Goal: Task Accomplishment & Management: Use online tool/utility

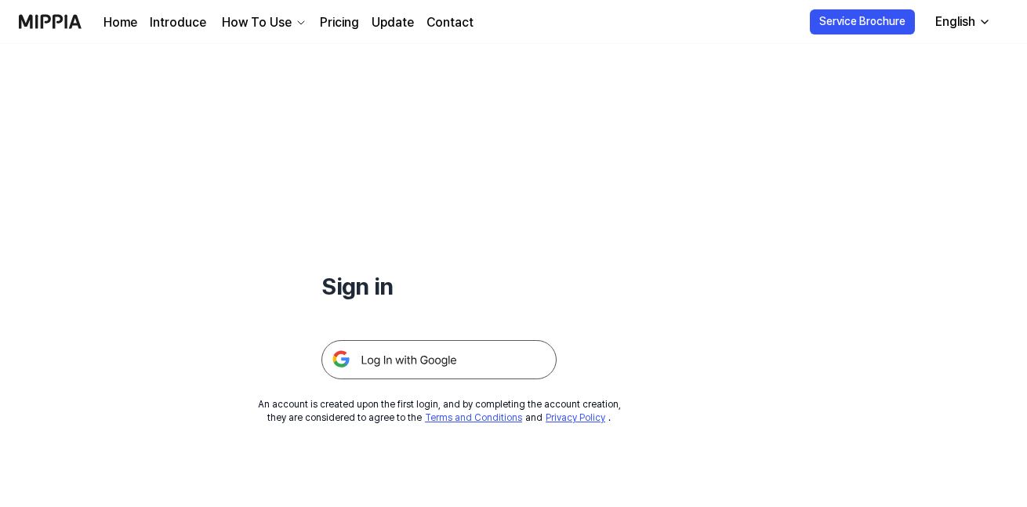
click at [526, 260] on div "Sign in" at bounding box center [439, 212] width 235 height 336
click at [458, 343] on img at bounding box center [439, 359] width 235 height 39
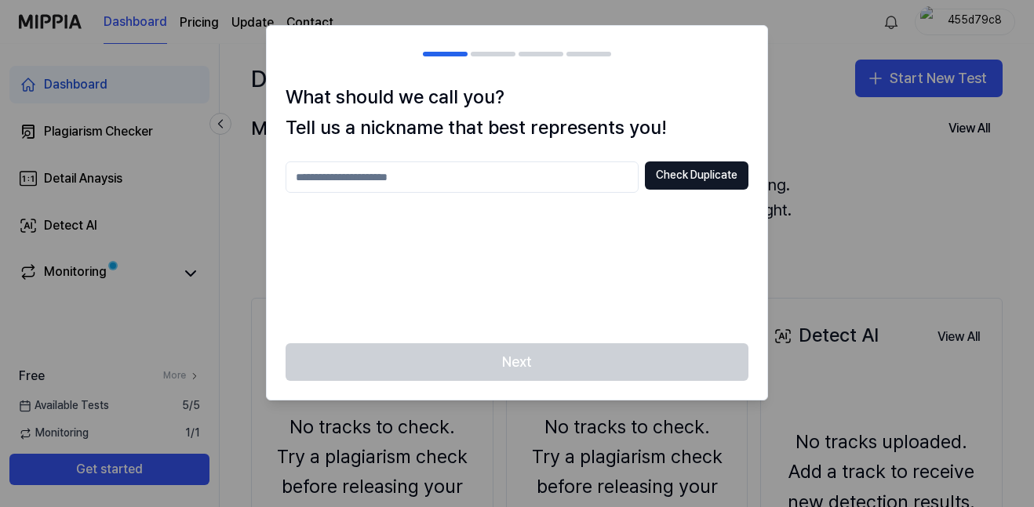
click at [809, 108] on div at bounding box center [517, 253] width 1034 height 507
click at [376, 185] on input "text" at bounding box center [461, 177] width 353 height 31
click at [680, 179] on button "Check Duplicate" at bounding box center [697, 176] width 104 height 28
click at [472, 175] on input "******" at bounding box center [461, 177] width 353 height 31
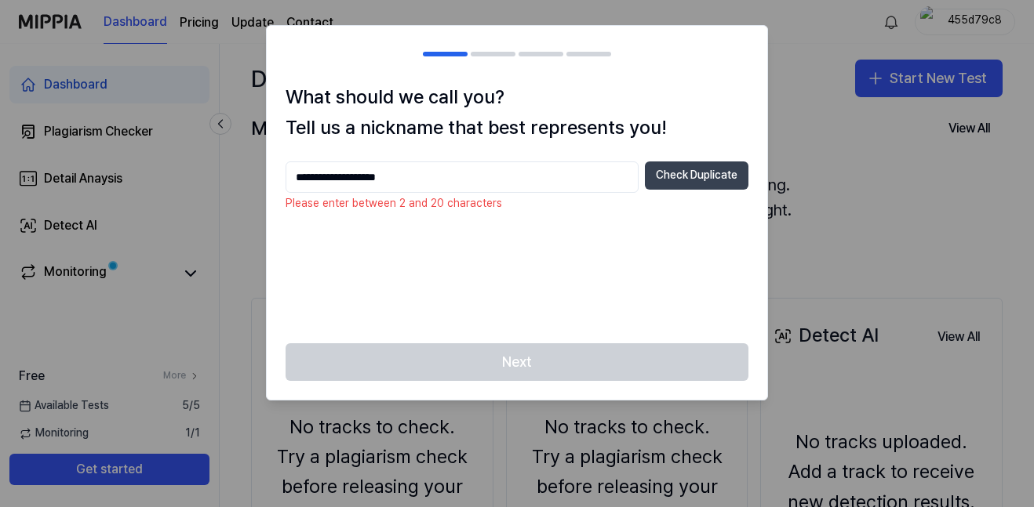
type input "**********"
click at [702, 182] on button "Check Duplicate" at bounding box center [697, 176] width 104 height 28
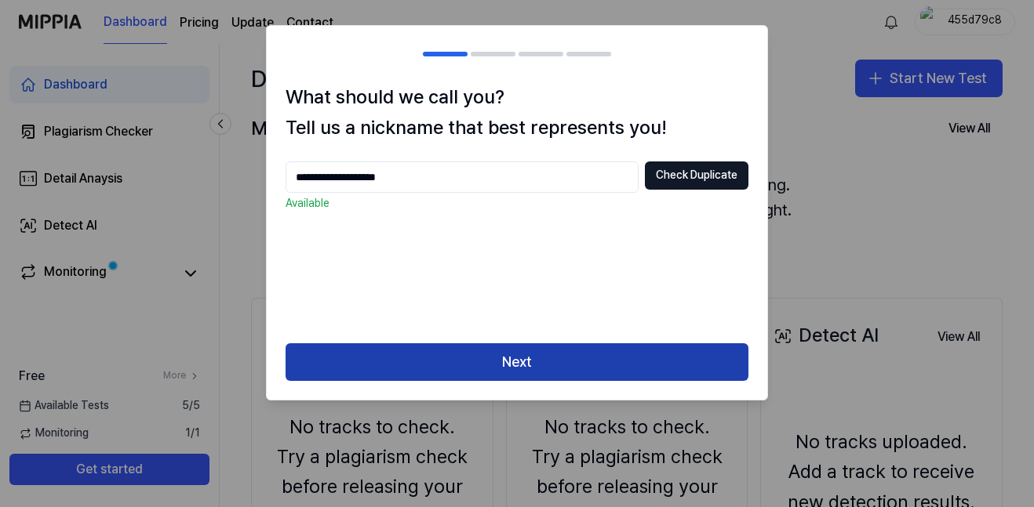
click at [426, 347] on button "Next" at bounding box center [516, 363] width 463 height 38
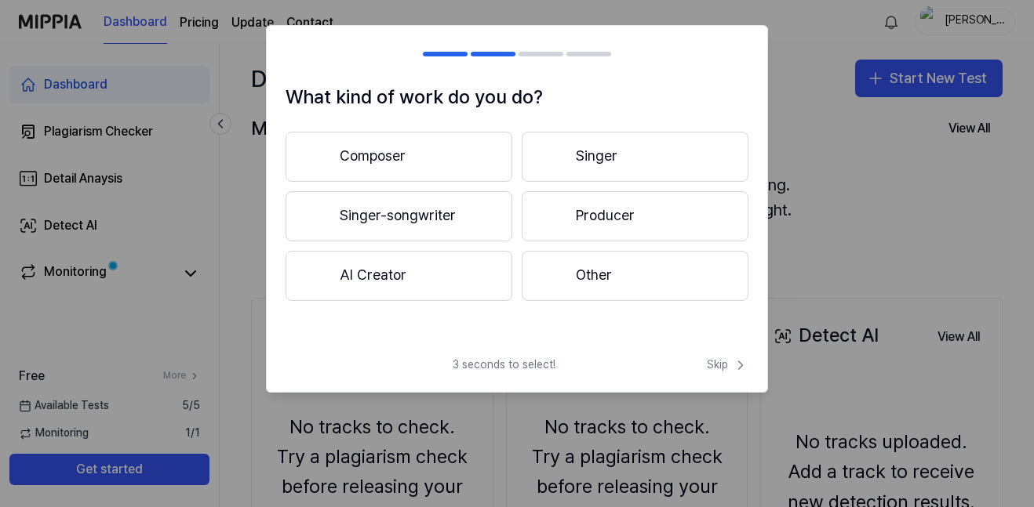
click at [422, 227] on button "Singer-songwriter" at bounding box center [398, 216] width 227 height 50
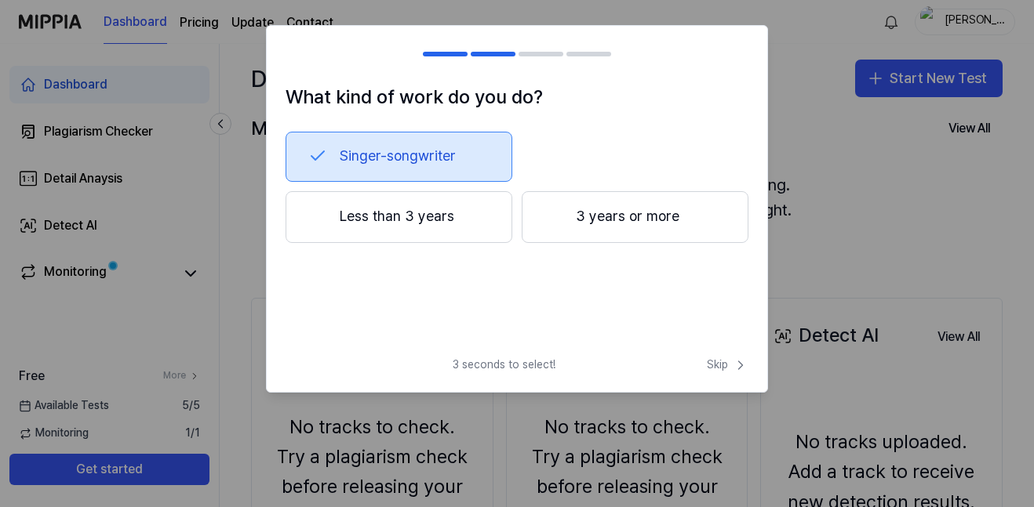
click at [447, 223] on button "Less than 3 years" at bounding box center [398, 217] width 227 height 52
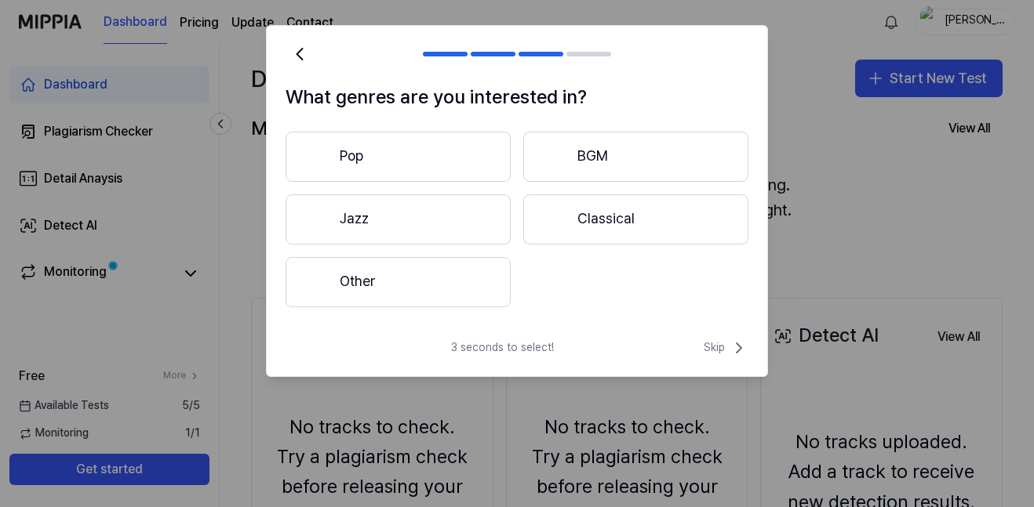
click at [450, 267] on button "Other" at bounding box center [397, 282] width 225 height 50
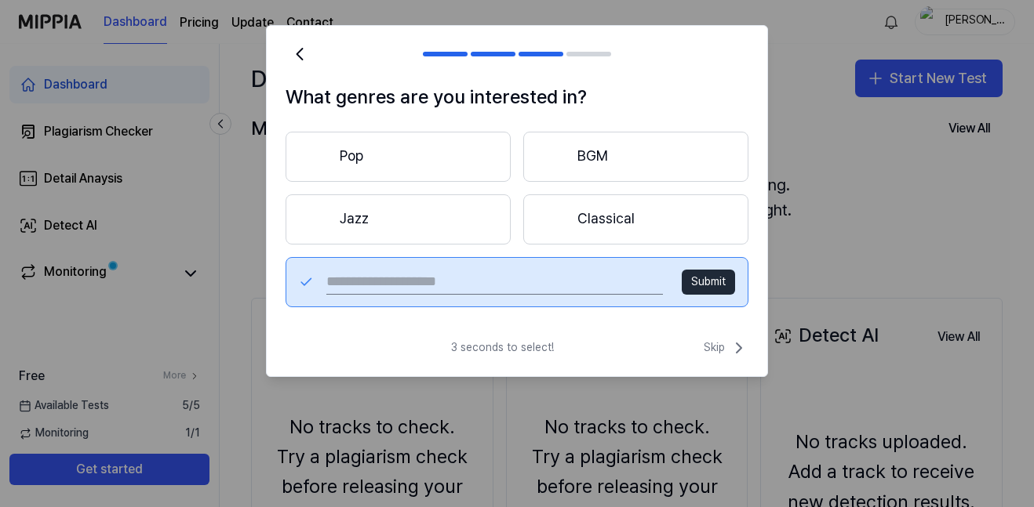
click at [420, 278] on input "text" at bounding box center [494, 282] width 336 height 25
type input "*****"
click at [687, 287] on button "Submit" at bounding box center [708, 282] width 53 height 25
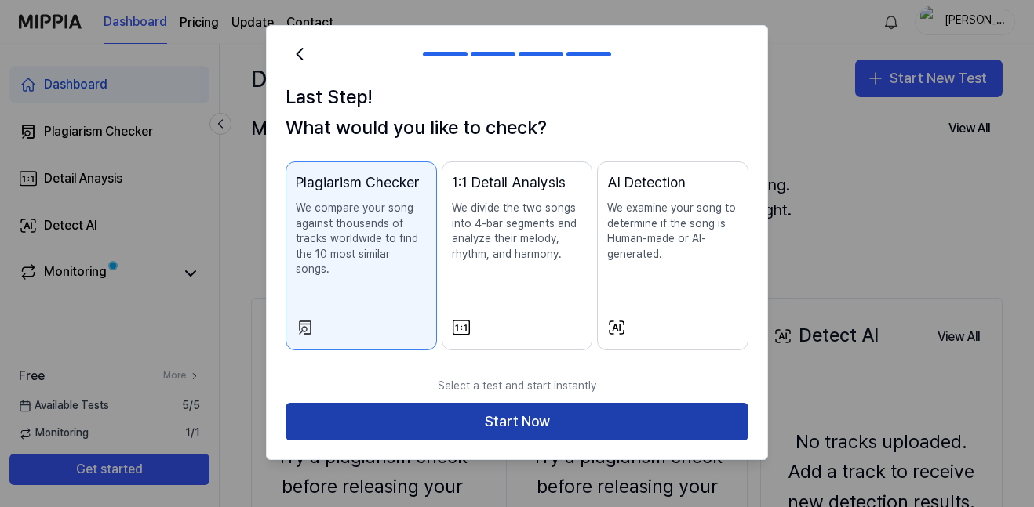
click at [612, 403] on button "Start Now" at bounding box center [516, 422] width 463 height 38
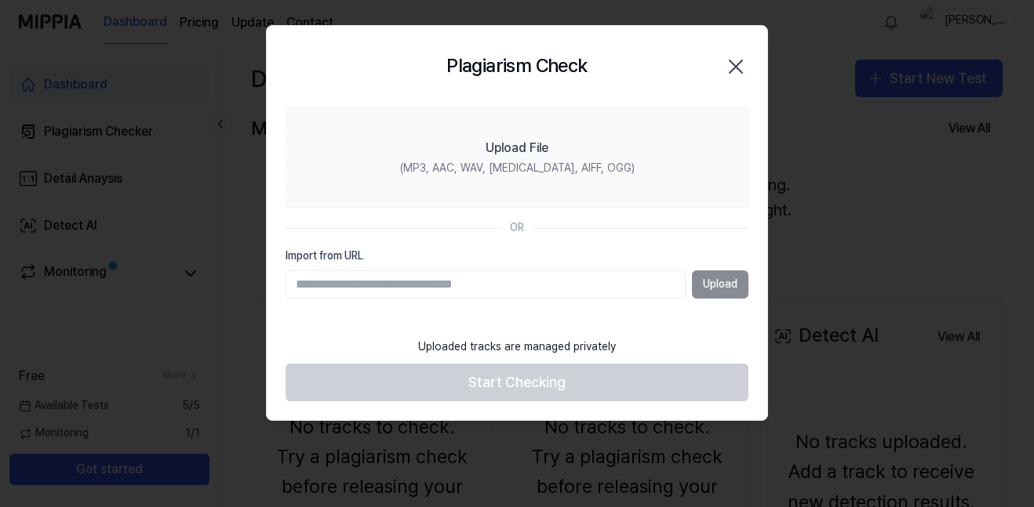
click at [441, 287] on input "Import from URL" at bounding box center [485, 285] width 400 height 28
click at [482, 213] on section "Upload File (MP3, AAC, WAV, [MEDICAL_DATA], AIFF, OGG) OR Import from URL Upload" at bounding box center [517, 219] width 500 height 224
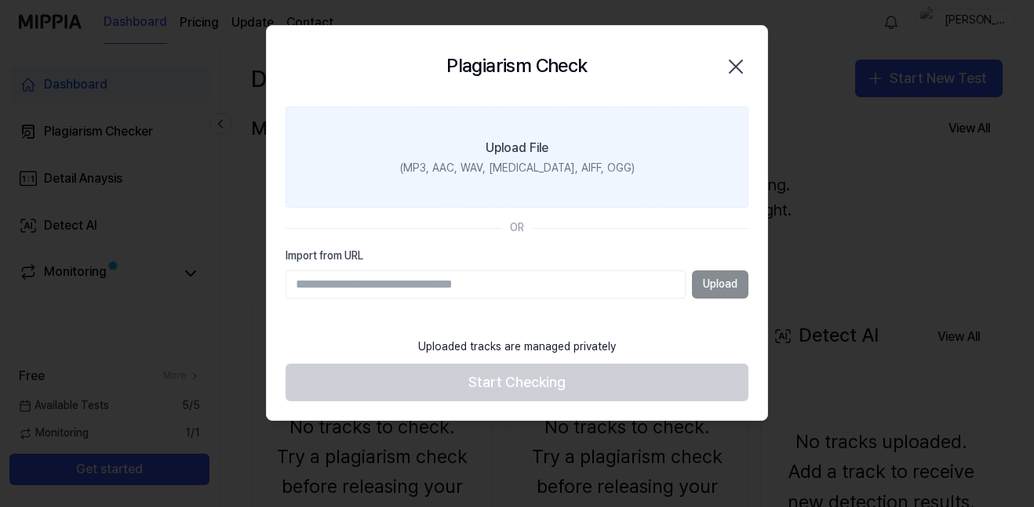
click at [452, 161] on div "(MP3, AAC, WAV, [MEDICAL_DATA], AIFF, OGG)" at bounding box center [517, 169] width 234 height 16
click at [0, 0] on input "Upload File (MP3, AAC, WAV, [MEDICAL_DATA], AIFF, OGG)" at bounding box center [0, 0] width 0 height 0
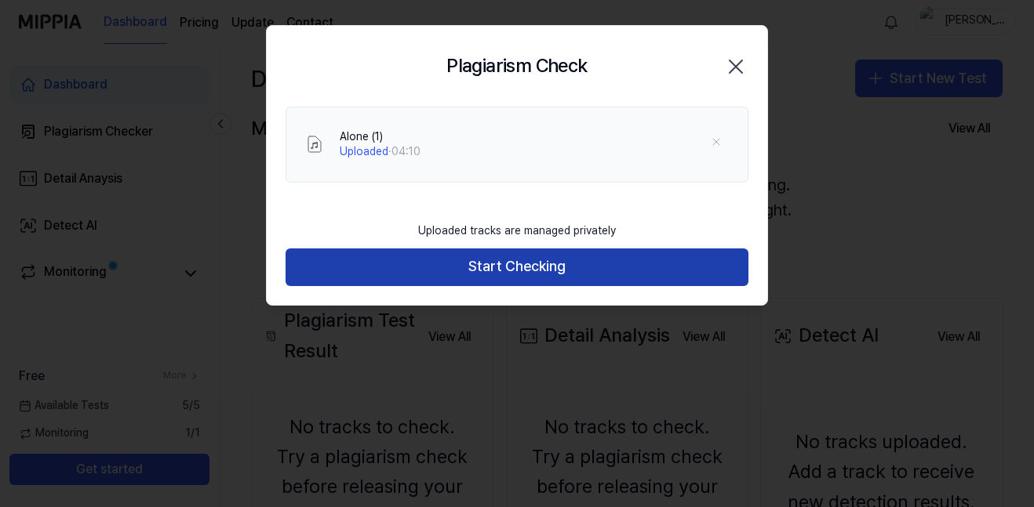
click at [543, 270] on button "Start Checking" at bounding box center [516, 268] width 463 height 38
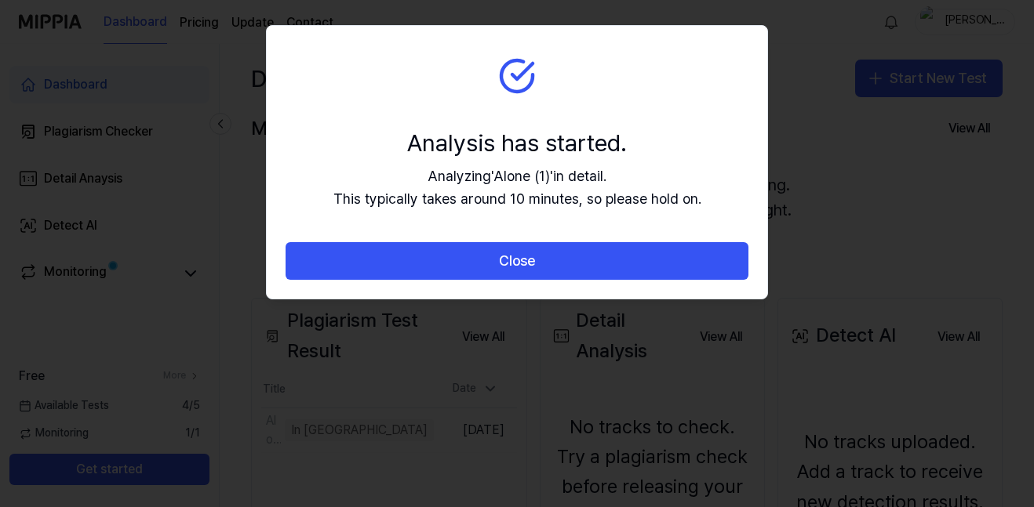
click at [878, 227] on div at bounding box center [517, 253] width 1034 height 507
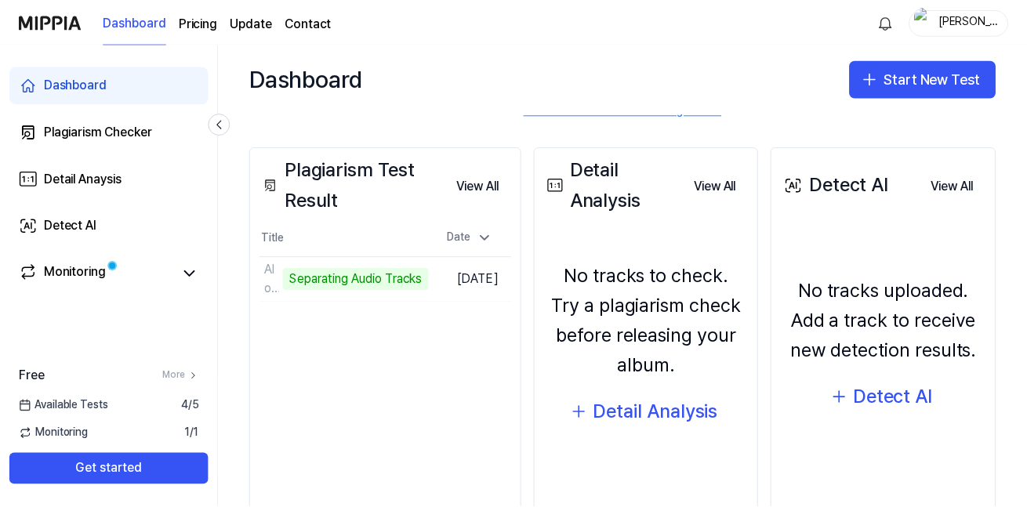
scroll to position [153, 0]
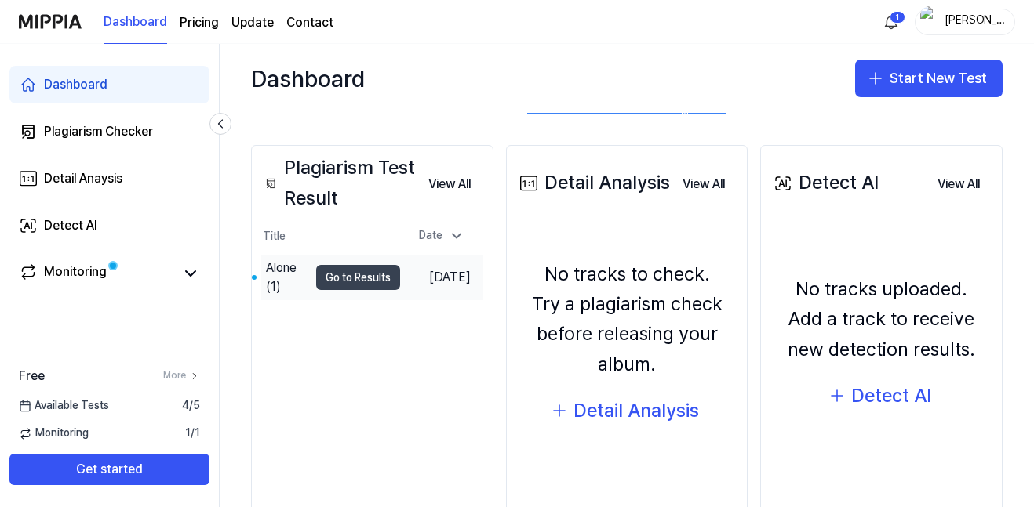
click at [351, 274] on button "Go to Results" at bounding box center [358, 277] width 84 height 25
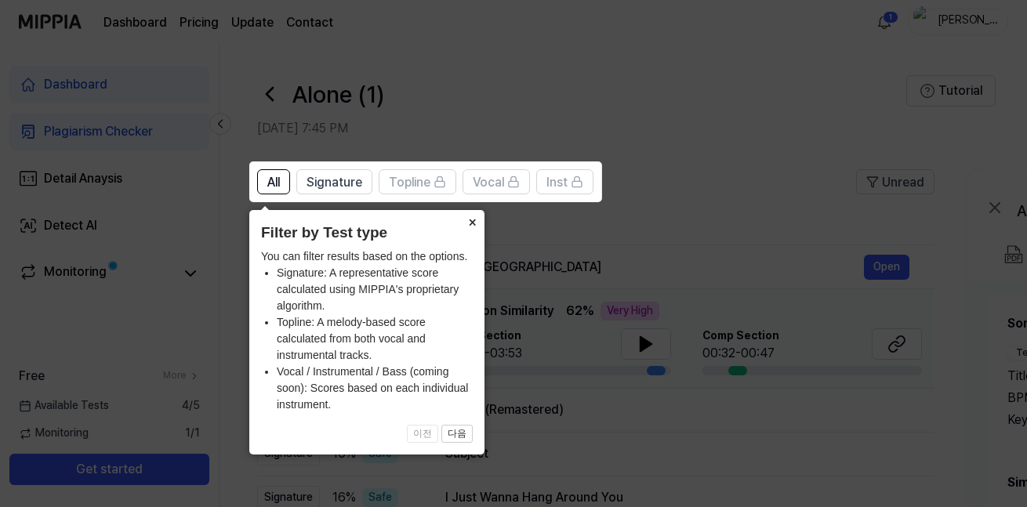
click at [474, 222] on button "×" at bounding box center [472, 221] width 25 height 22
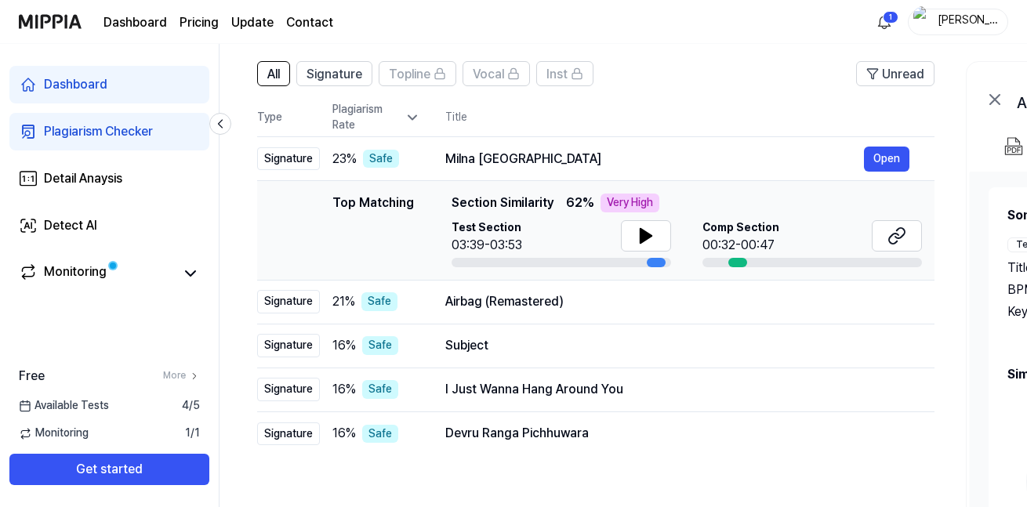
scroll to position [109, 0]
click at [656, 240] on button at bounding box center [646, 235] width 50 height 31
click at [650, 237] on icon at bounding box center [646, 235] width 19 height 19
click at [890, 156] on button "Open" at bounding box center [886, 158] width 45 height 25
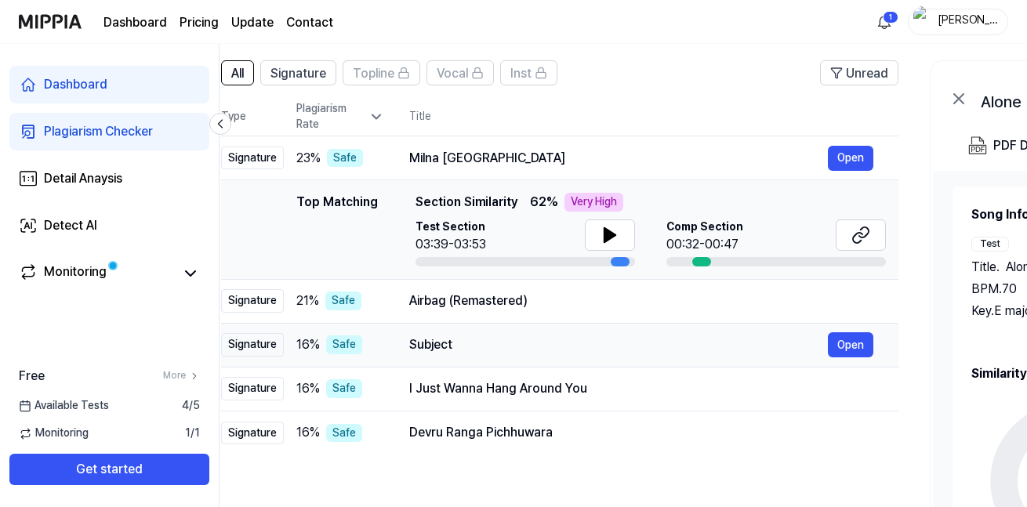
scroll to position [0, 32]
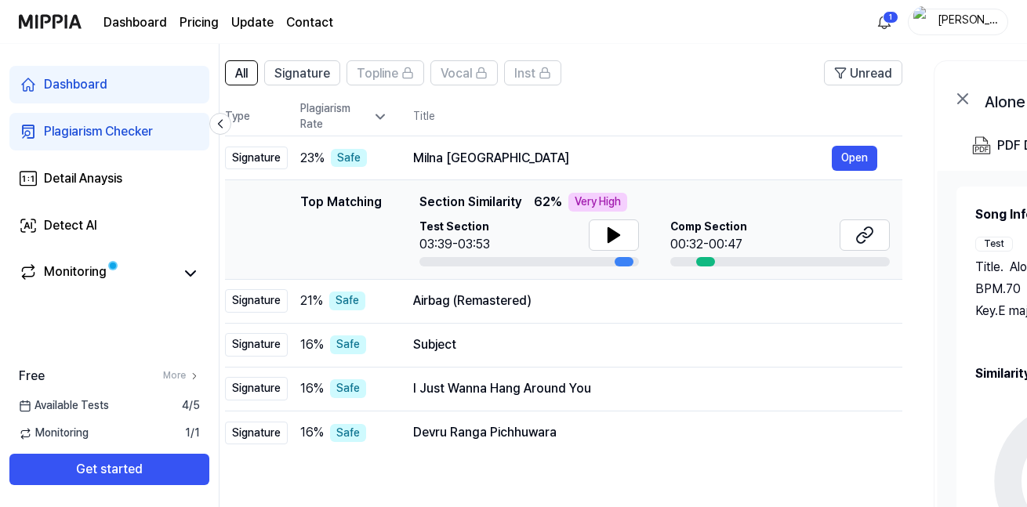
click at [104, 125] on div "Plagiarism Checker" at bounding box center [98, 131] width 109 height 19
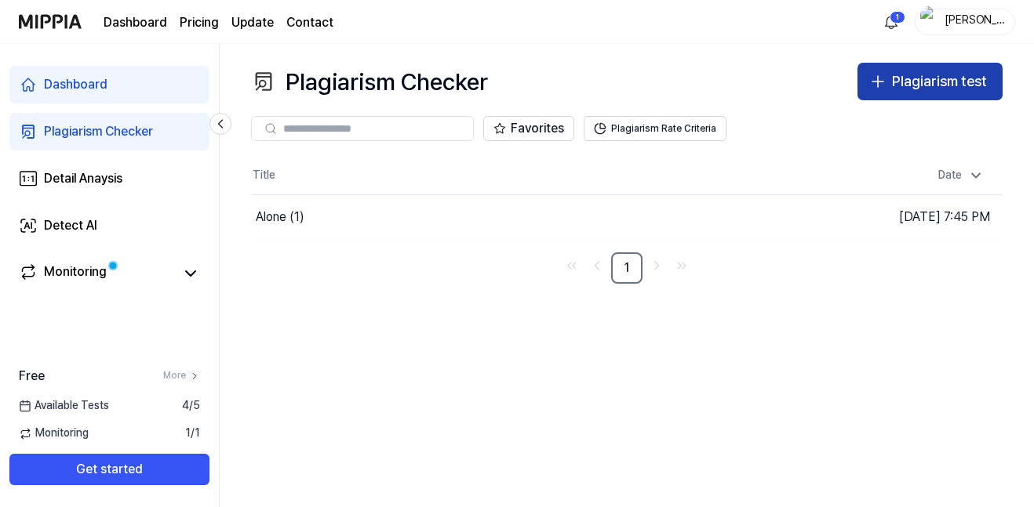
click at [913, 85] on div "Plagiarism test" at bounding box center [939, 82] width 95 height 23
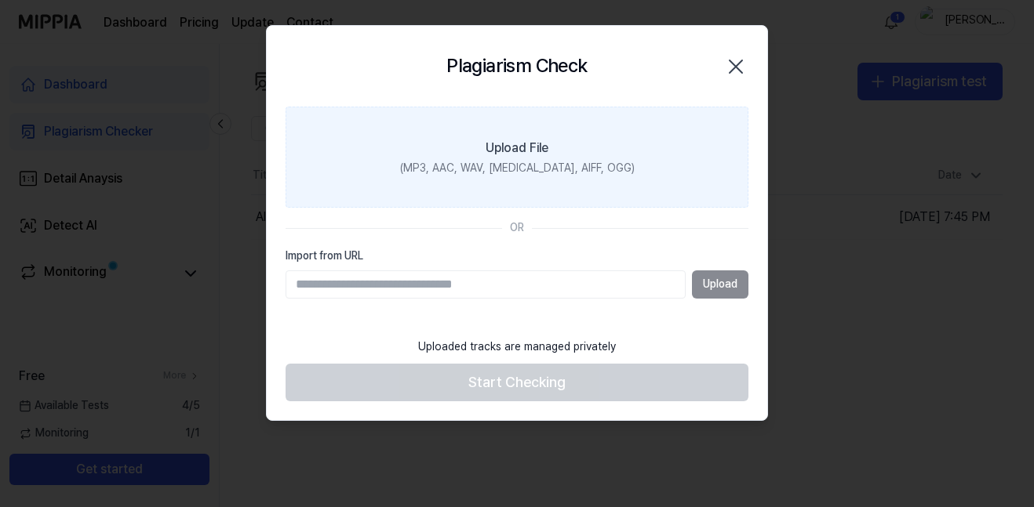
click at [482, 162] on div "(MP3, AAC, WAV, [MEDICAL_DATA], AIFF, OGG)" at bounding box center [517, 169] width 234 height 16
click at [0, 0] on input "Upload File (MP3, AAC, WAV, [MEDICAL_DATA], AIFF, OGG)" at bounding box center [0, 0] width 0 height 0
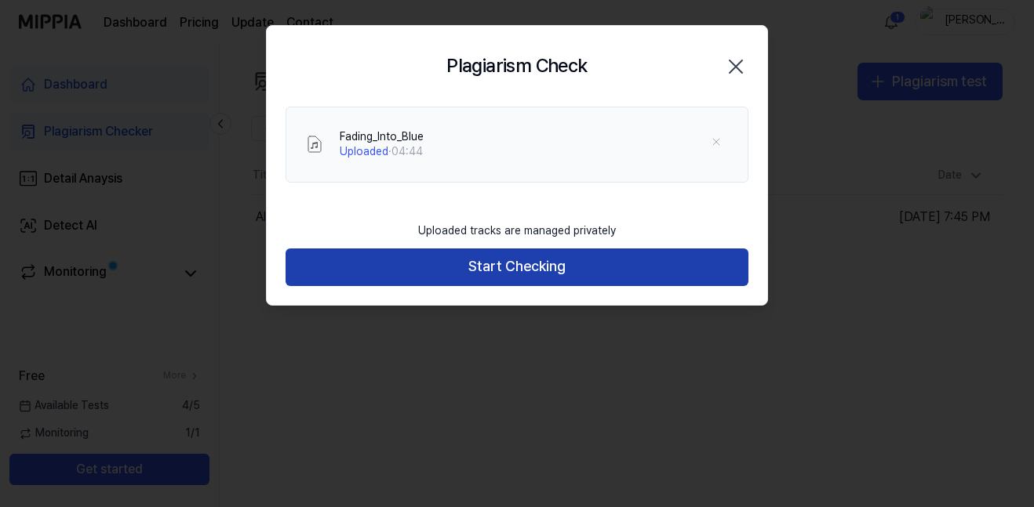
click at [572, 263] on button "Start Checking" at bounding box center [516, 268] width 463 height 38
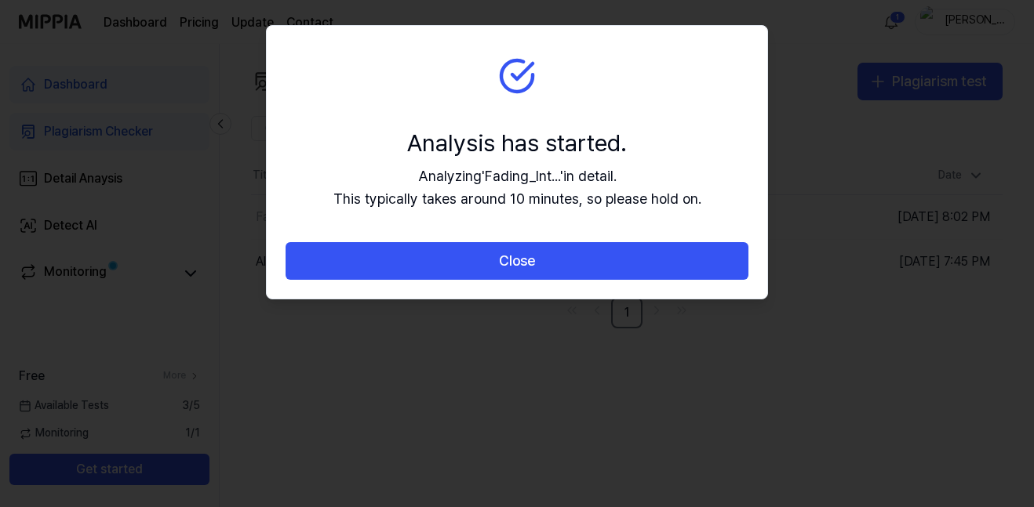
click at [572, 263] on button "Close" at bounding box center [516, 261] width 463 height 38
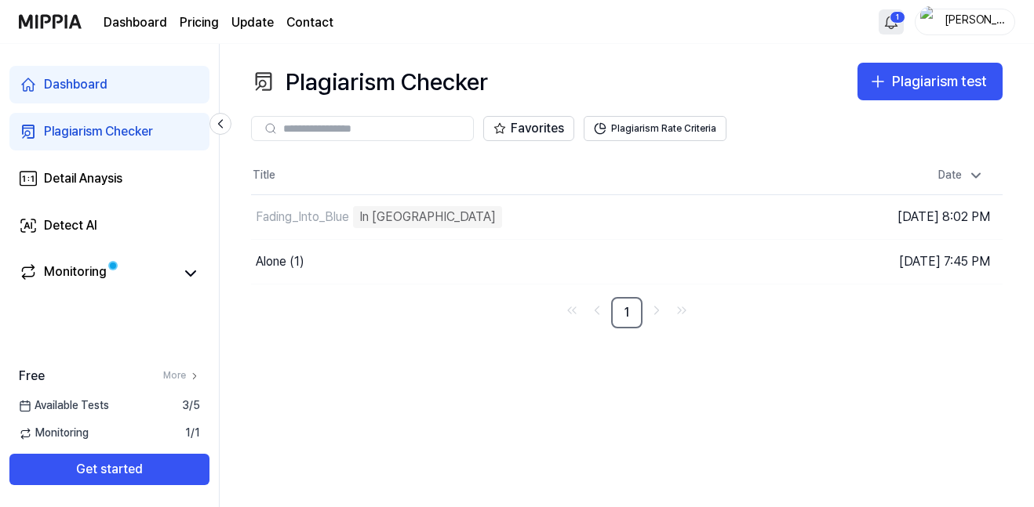
click at [894, 24] on html "Dashboard Pricing Update Contact 1 [PERSON_NAME]-9874598743534 Dashboard Plagia…" at bounding box center [517, 253] width 1034 height 507
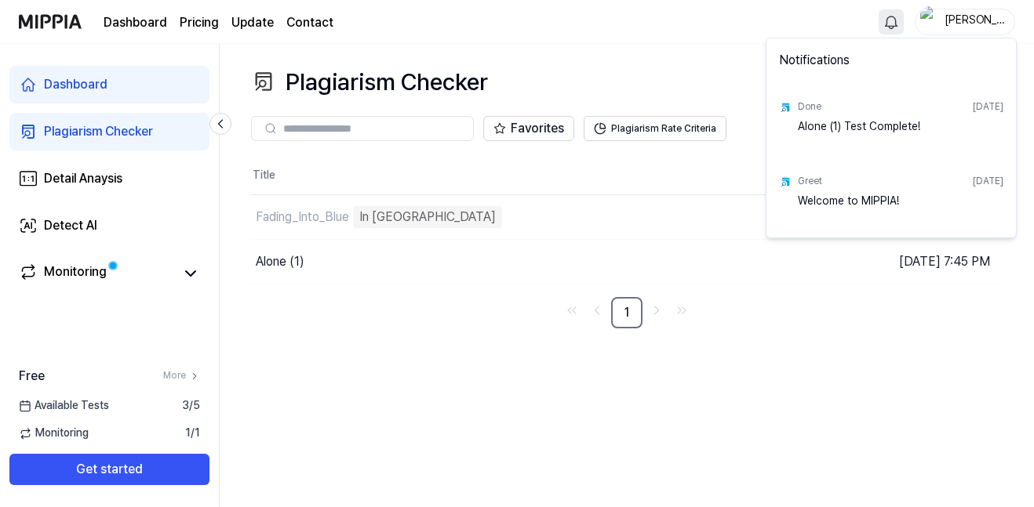
click at [894, 24] on html "Dashboard Pricing Update Contact [PERSON_NAME]-9874598743534 Dashboard Plagiari…" at bounding box center [517, 253] width 1034 height 507
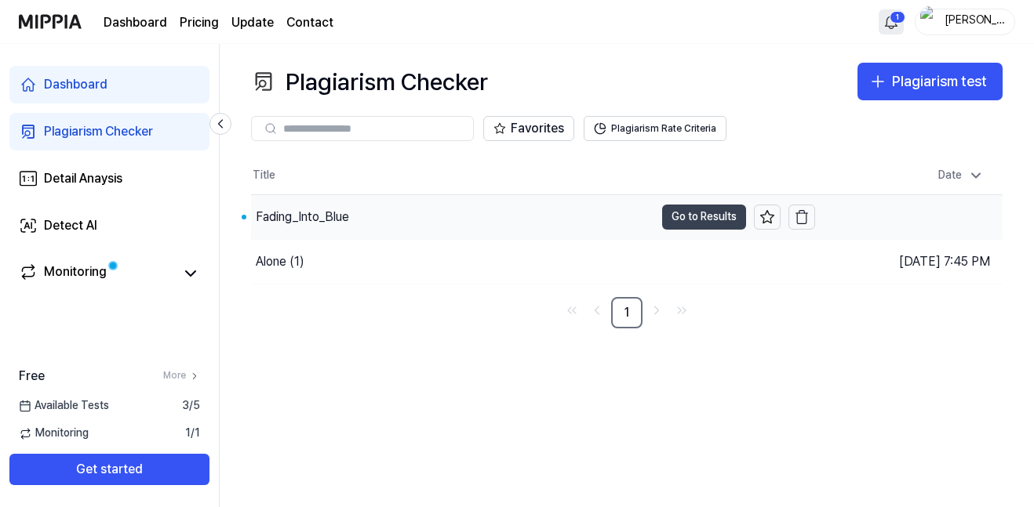
click at [688, 217] on button "Go to Results" at bounding box center [704, 217] width 84 height 25
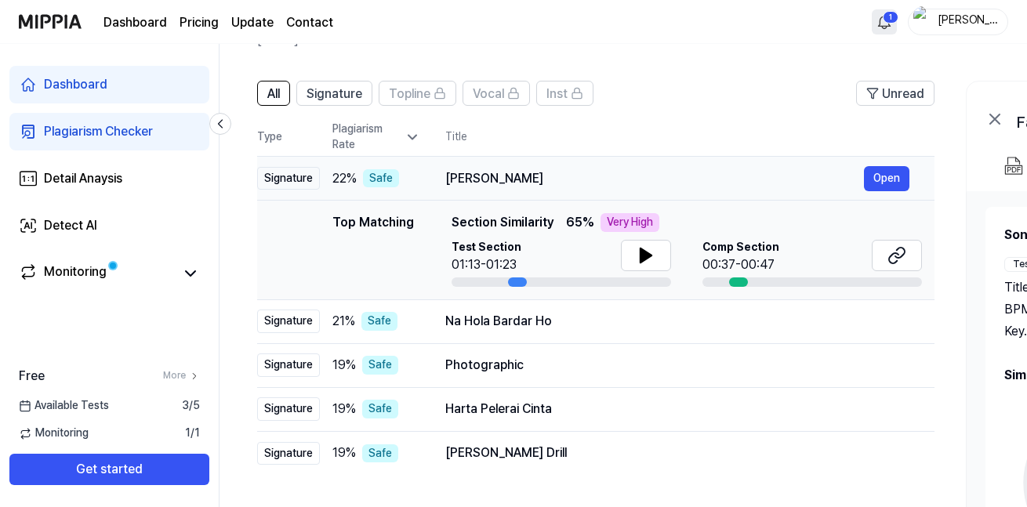
scroll to position [92, 0]
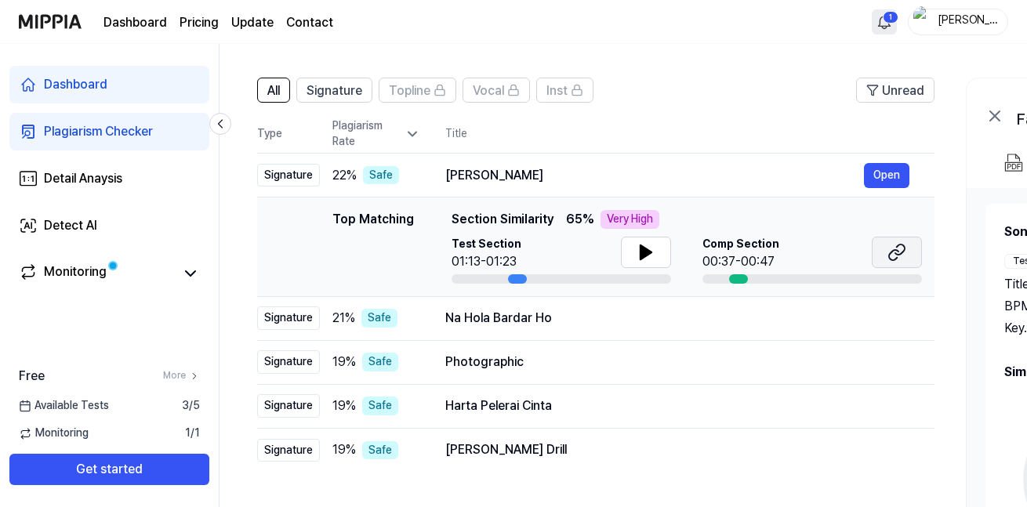
click at [893, 251] on icon at bounding box center [893, 255] width 9 height 10
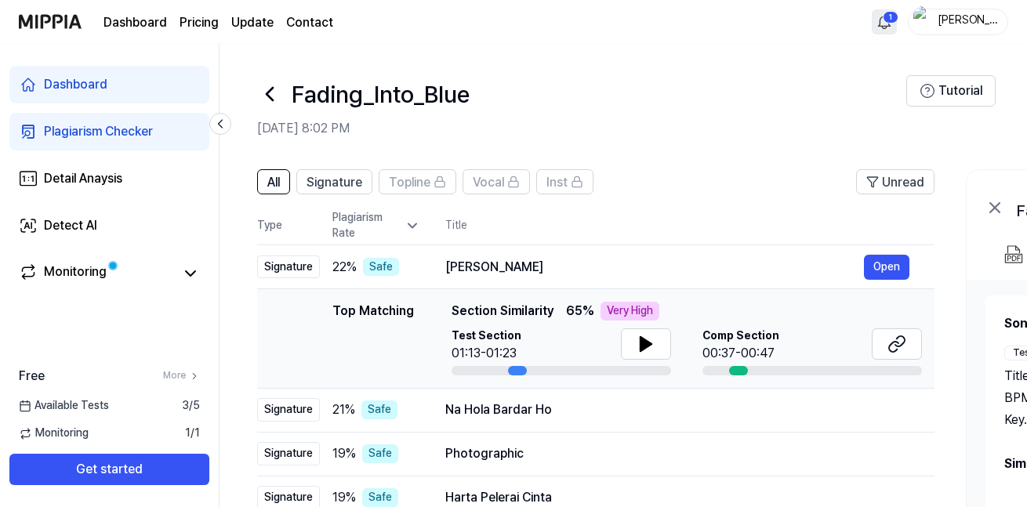
scroll to position [2, 0]
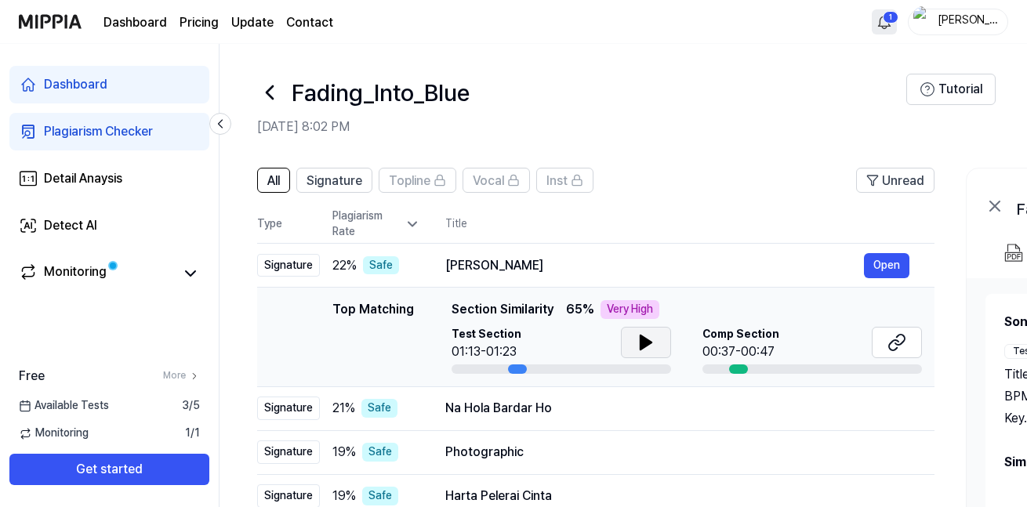
click at [641, 337] on icon at bounding box center [646, 343] width 11 height 14
click at [637, 337] on icon at bounding box center [646, 342] width 19 height 19
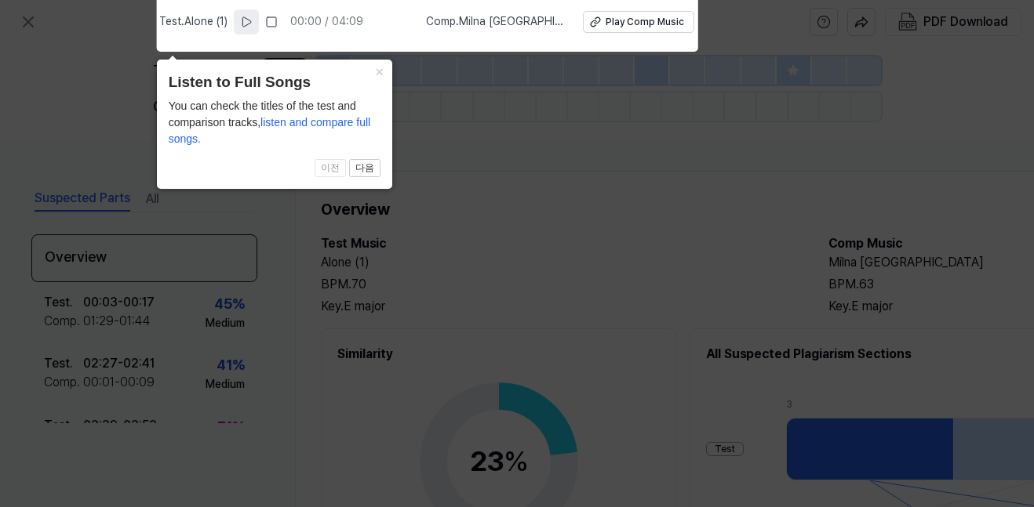
click at [250, 24] on icon at bounding box center [246, 22] width 13 height 13
click at [259, 27] on button at bounding box center [246, 21] width 25 height 25
click at [381, 76] on button "×" at bounding box center [379, 71] width 25 height 22
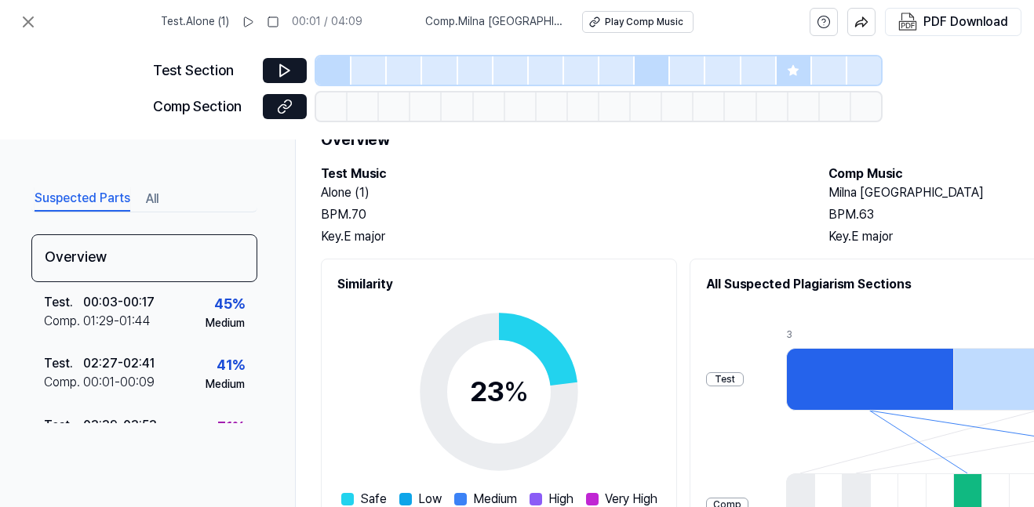
scroll to position [75, 0]
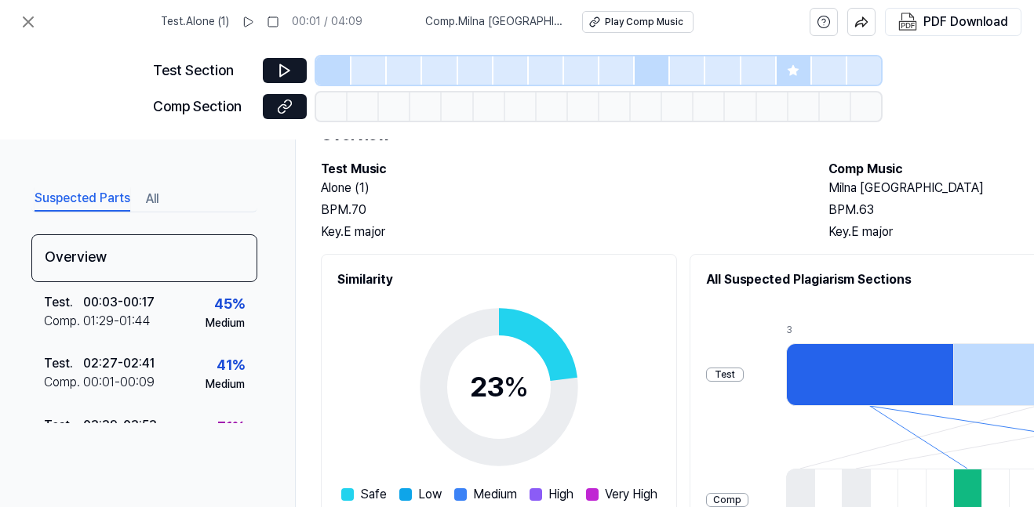
click at [343, 115] on div at bounding box center [331, 107] width 31 height 28
click at [288, 111] on icon at bounding box center [285, 107] width 16 height 16
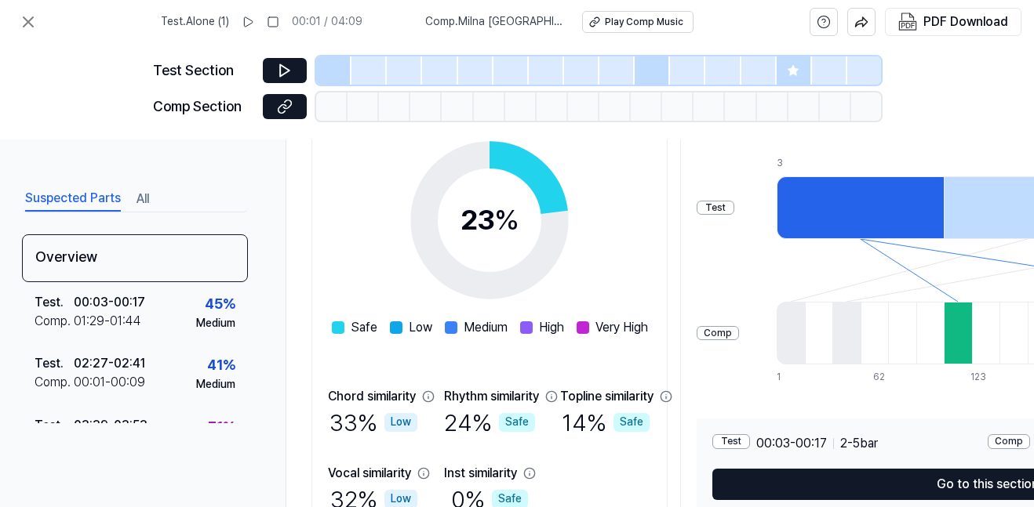
scroll to position [0, 10]
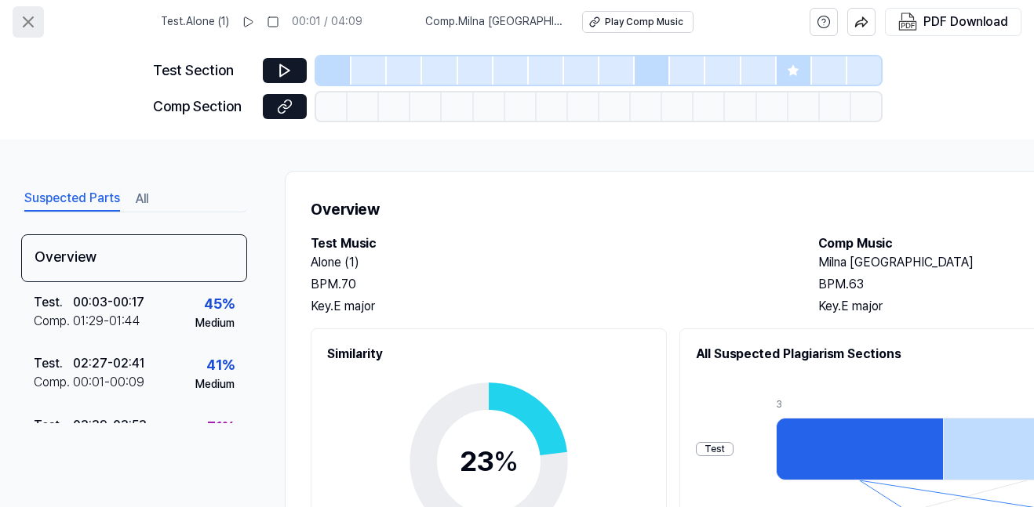
click at [24, 23] on icon at bounding box center [28, 22] width 19 height 19
